Goal: Task Accomplishment & Management: Manage account settings

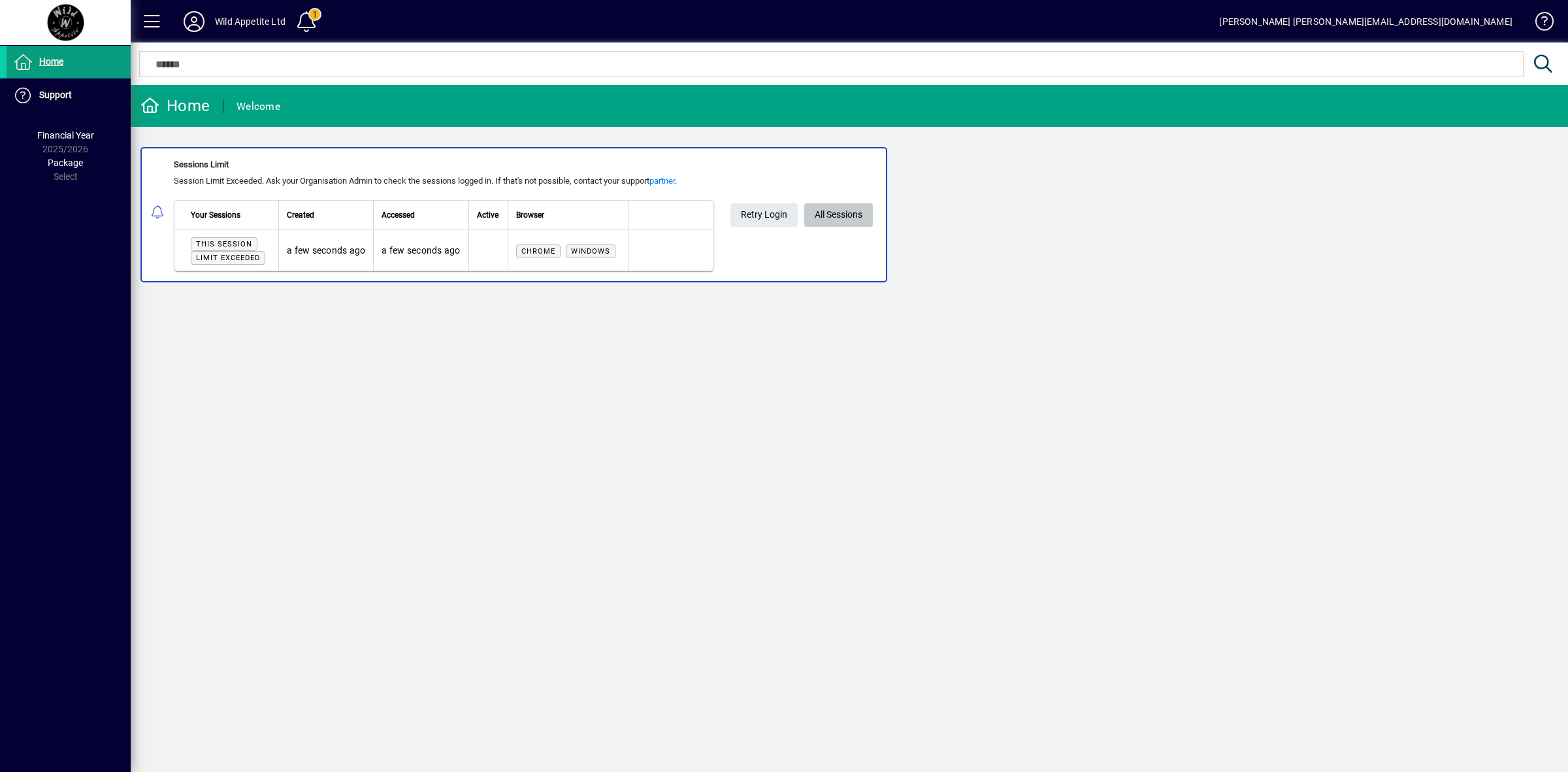
click at [827, 223] on span "All Sessions" at bounding box center [839, 215] width 48 height 22
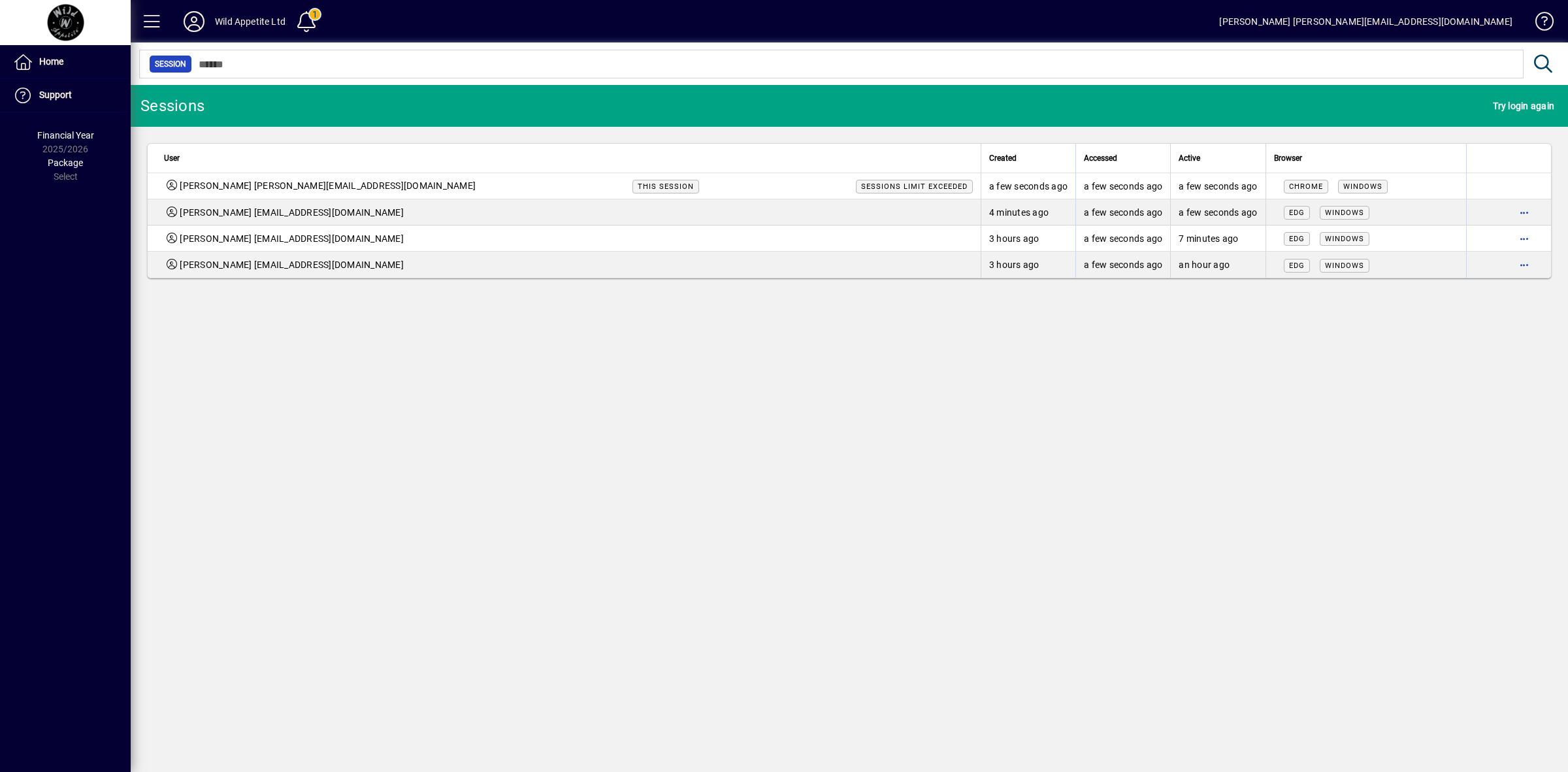
click at [1527, 238] on span "button" at bounding box center [1524, 238] width 32 height 32
click at [1436, 266] on span "Logout" at bounding box center [1469, 266] width 110 height 15
click at [185, 20] on icon at bounding box center [194, 21] width 26 height 21
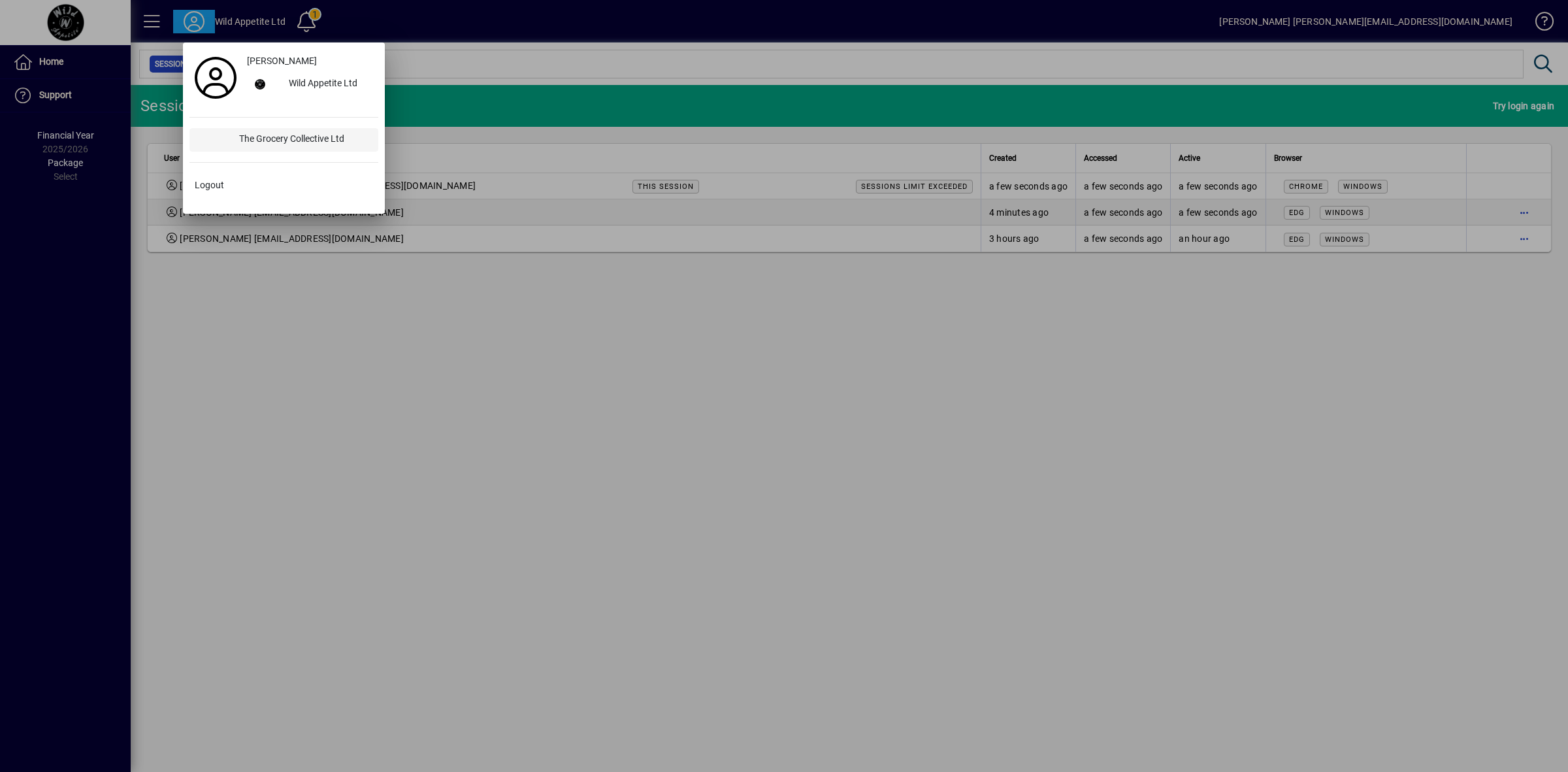
click at [253, 142] on div "The Grocery Collective Ltd" at bounding box center [304, 139] width 150 height 24
